Goal: Transaction & Acquisition: Purchase product/service

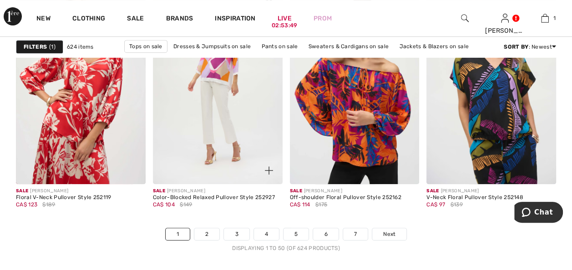
scroll to position [3771, 0]
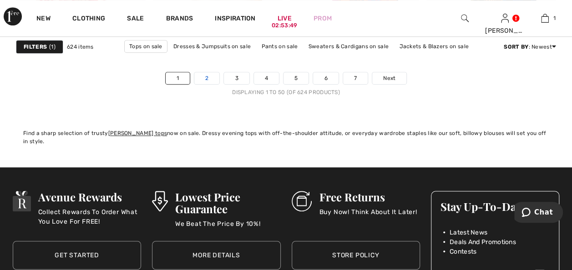
click at [207, 74] on link "2" at bounding box center [206, 78] width 25 height 12
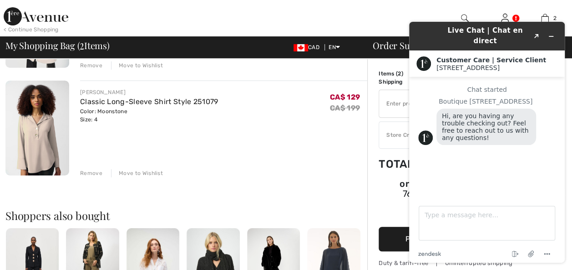
click at [172, 107] on div "Classic Long-Sleeve Shirt Style 251079" at bounding box center [149, 102] width 138 height 11
click at [553, 34] on icon "Minimize widget" at bounding box center [551, 36] width 6 height 6
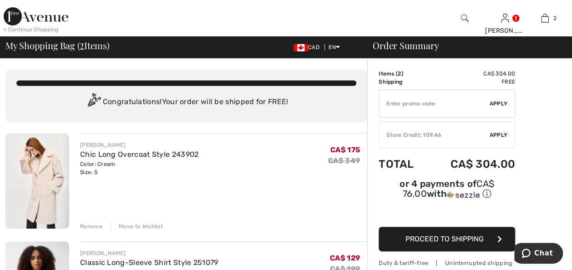
click at [37, 185] on img at bounding box center [37, 181] width 64 height 96
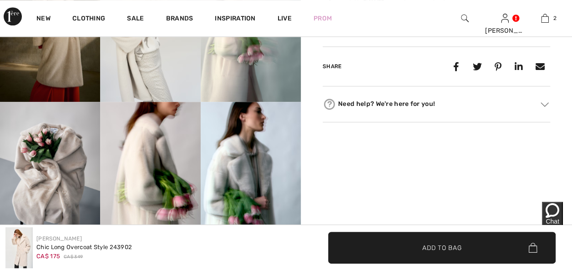
scroll to position [501, 0]
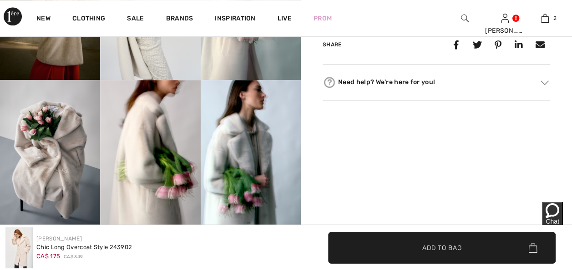
click at [148, 182] on img at bounding box center [150, 155] width 100 height 150
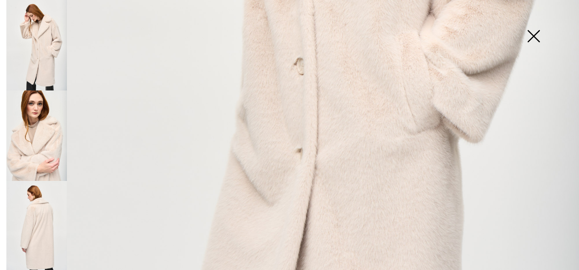
scroll to position [455, 0]
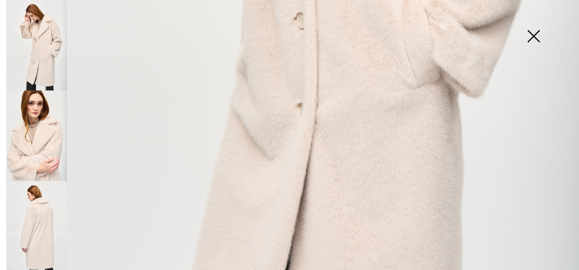
click at [46, 222] on img at bounding box center [36, 226] width 61 height 91
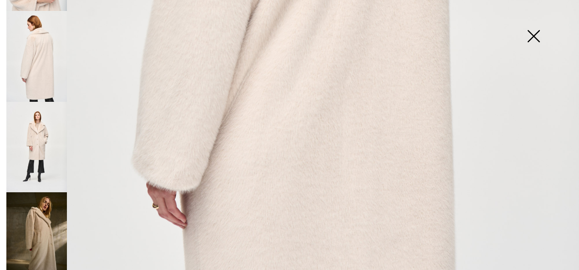
scroll to position [182, 0]
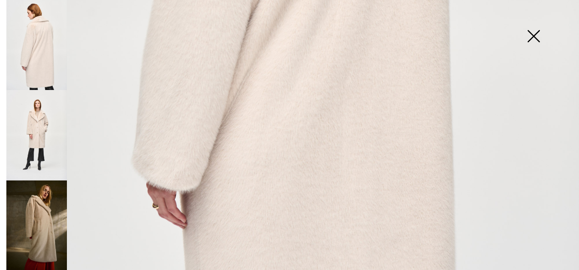
click at [46, 216] on img at bounding box center [36, 226] width 61 height 91
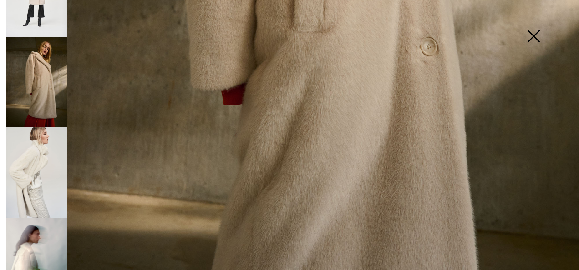
scroll to position [364, 0]
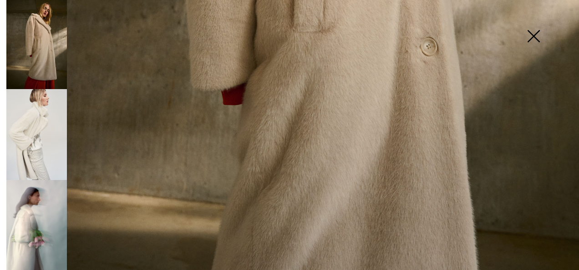
click at [50, 208] on img at bounding box center [36, 225] width 61 height 91
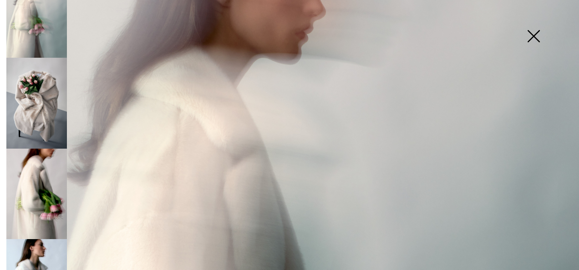
scroll to position [592, 0]
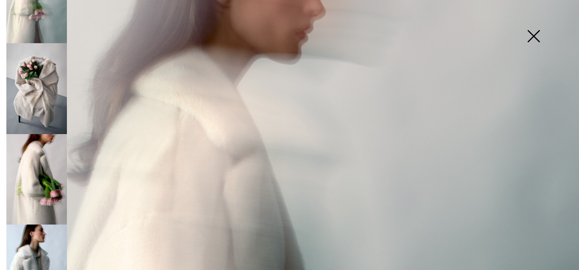
click at [43, 93] on img at bounding box center [36, 88] width 61 height 91
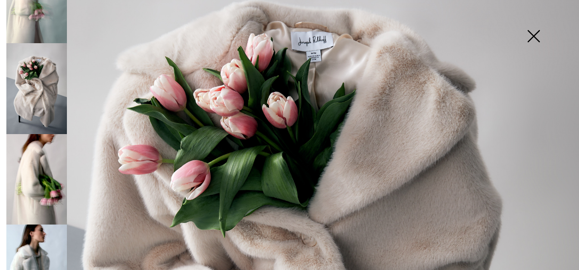
scroll to position [91, 0]
